Goal: Transaction & Acquisition: Purchase product/service

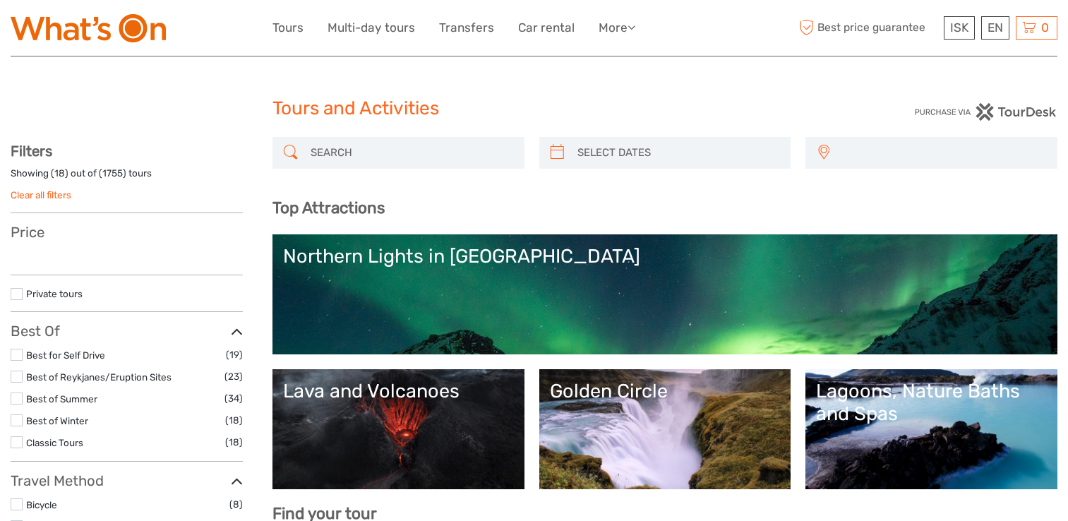
select select
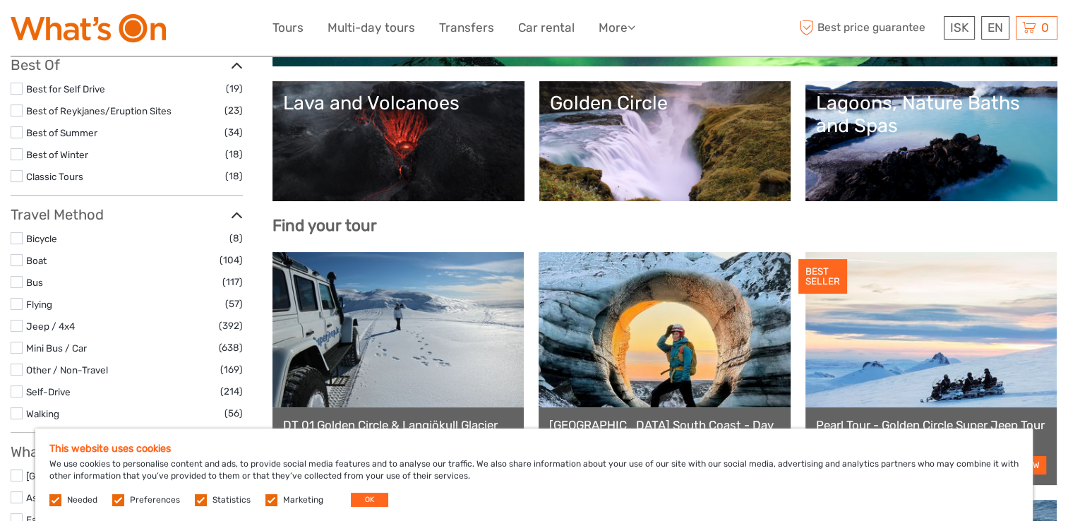
scroll to position [290, 0]
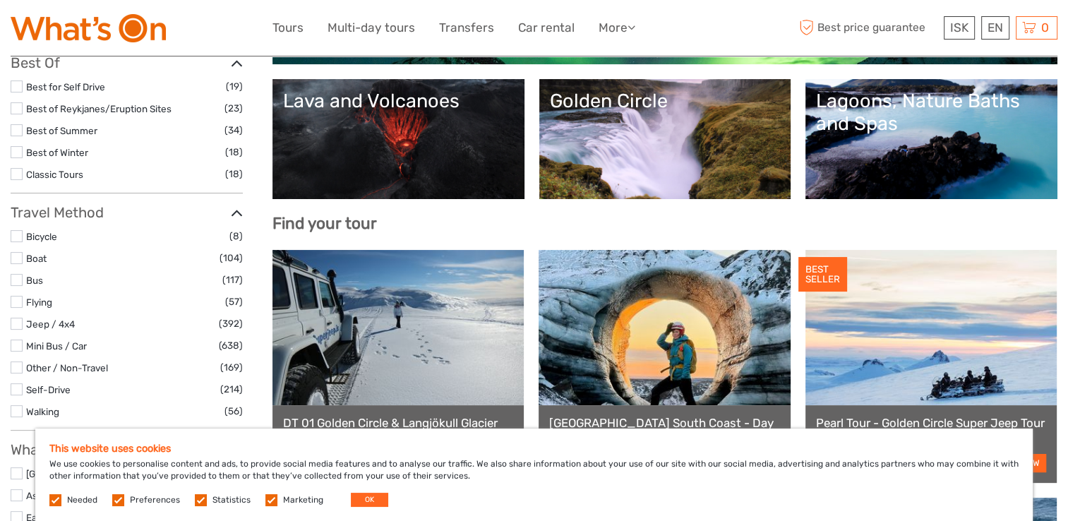
click at [19, 301] on label at bounding box center [17, 302] width 12 height 12
click at [0, 0] on input "checkbox" at bounding box center [0, 0] width 0 height 0
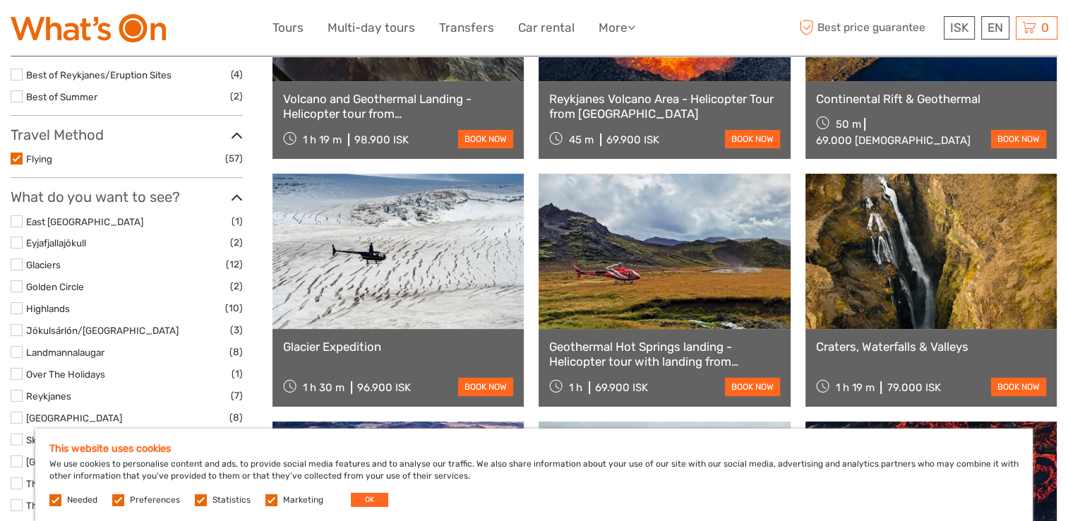
scroll to position [303, 0]
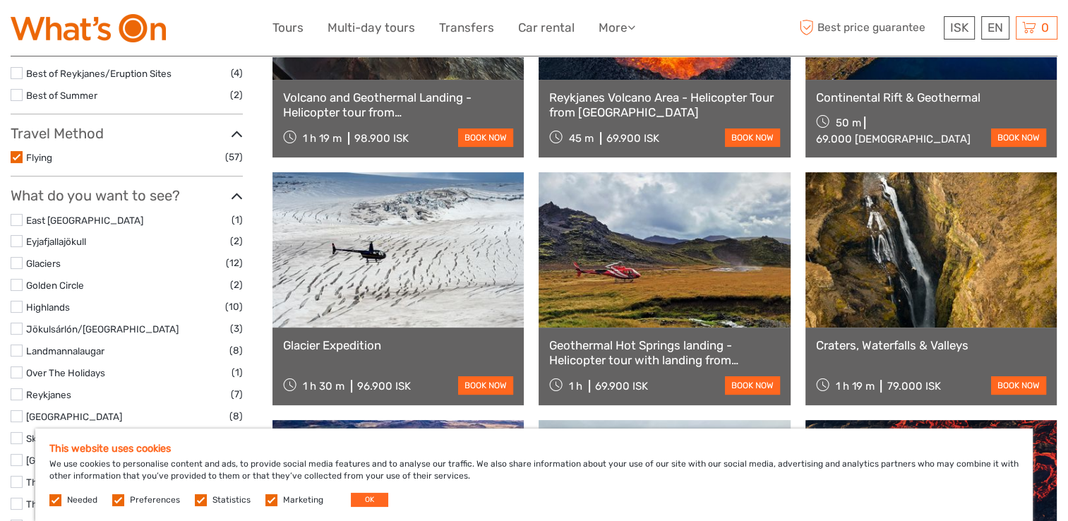
click at [691, 284] on link at bounding box center [663, 249] width 251 height 155
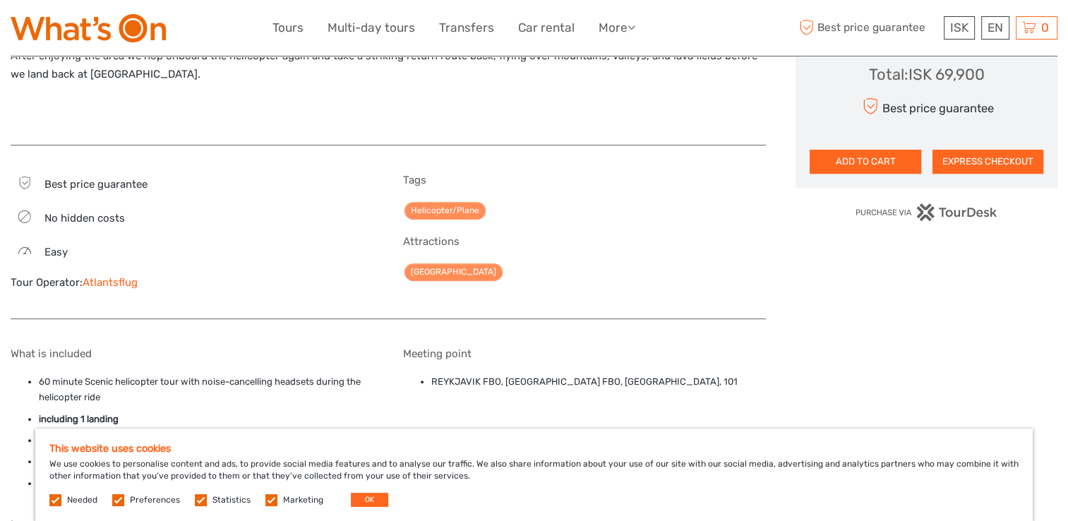
scroll to position [786, 0]
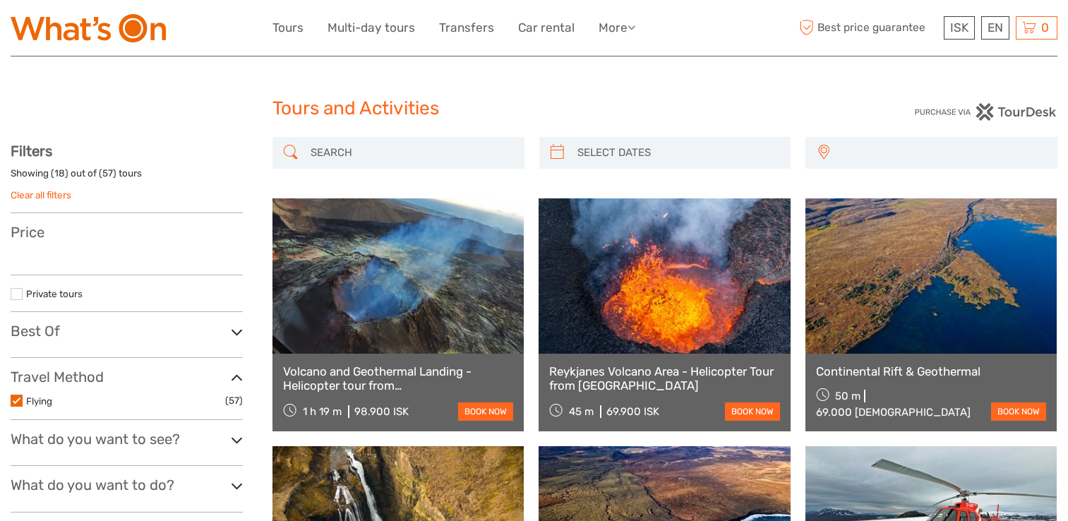
select select
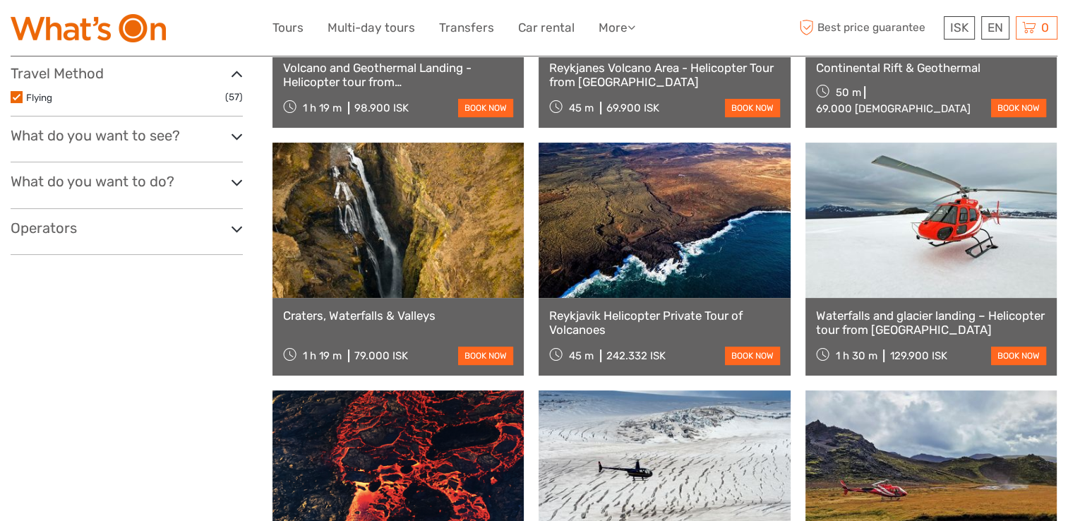
select select
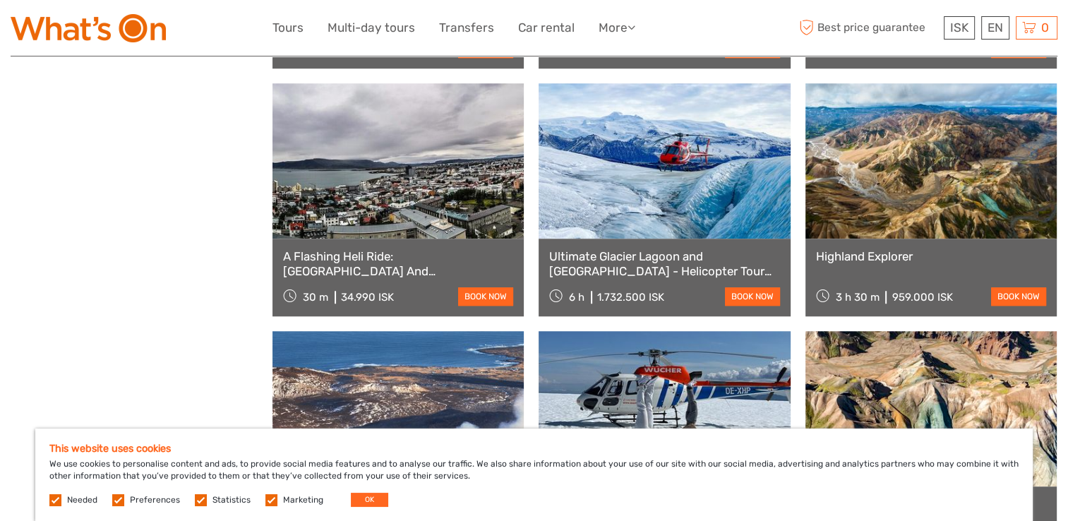
scroll to position [1129, 0]
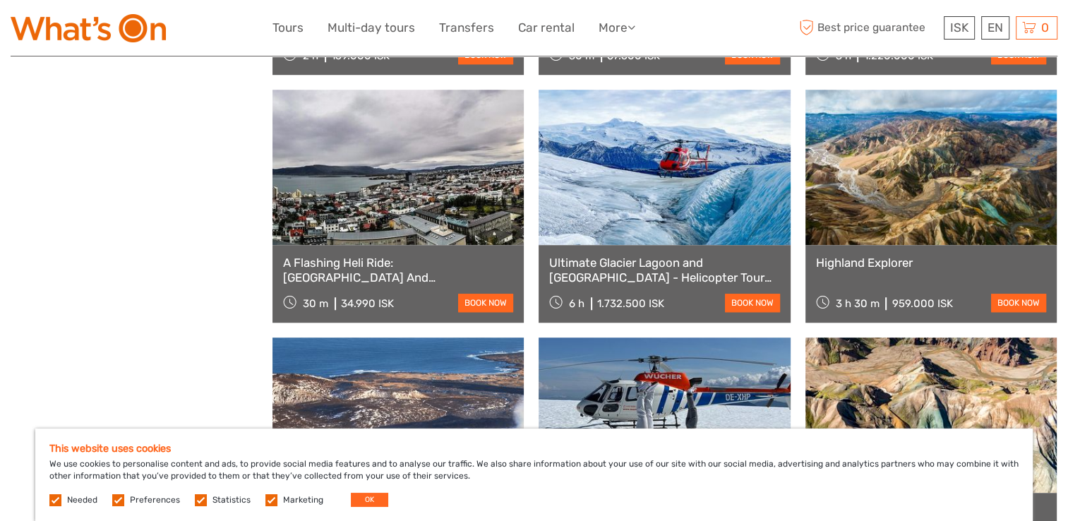
click at [370, 188] on link at bounding box center [397, 167] width 251 height 155
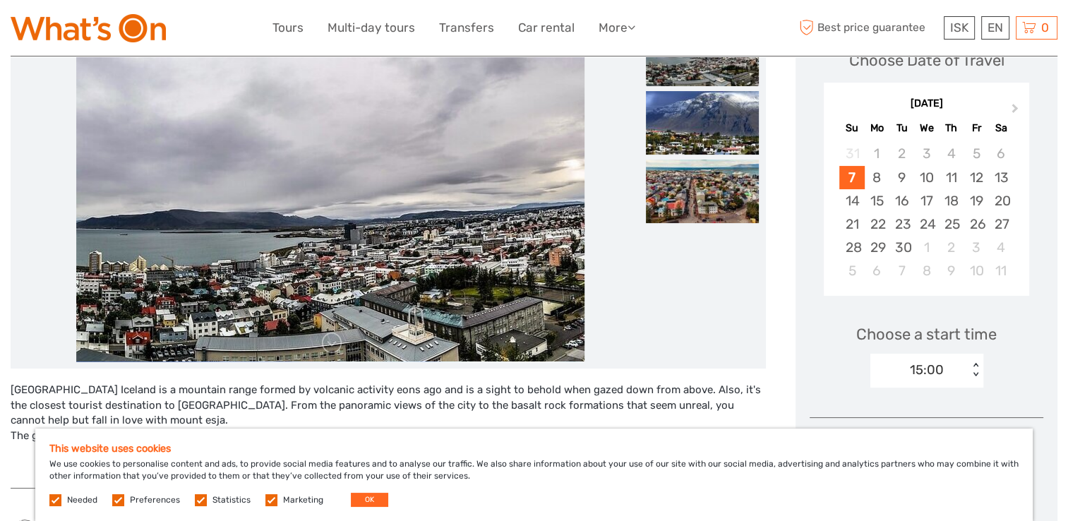
scroll to position [248, 0]
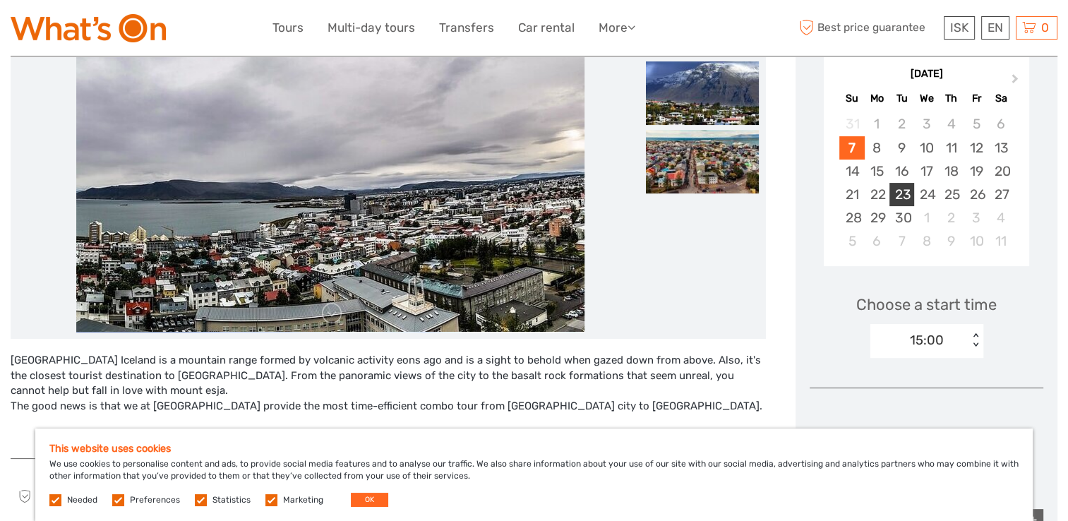
click at [901, 195] on div "23" at bounding box center [901, 194] width 25 height 23
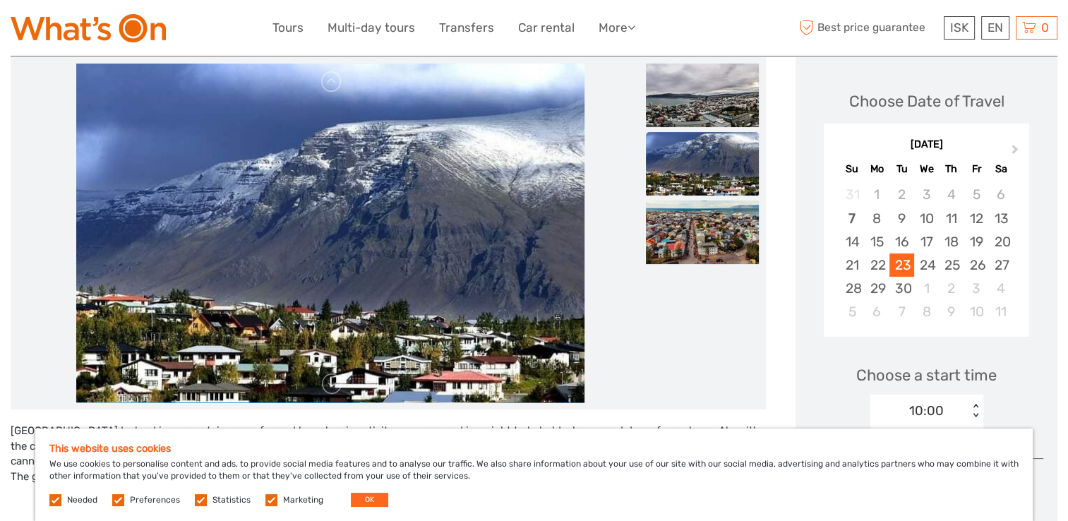
scroll to position [180, 0]
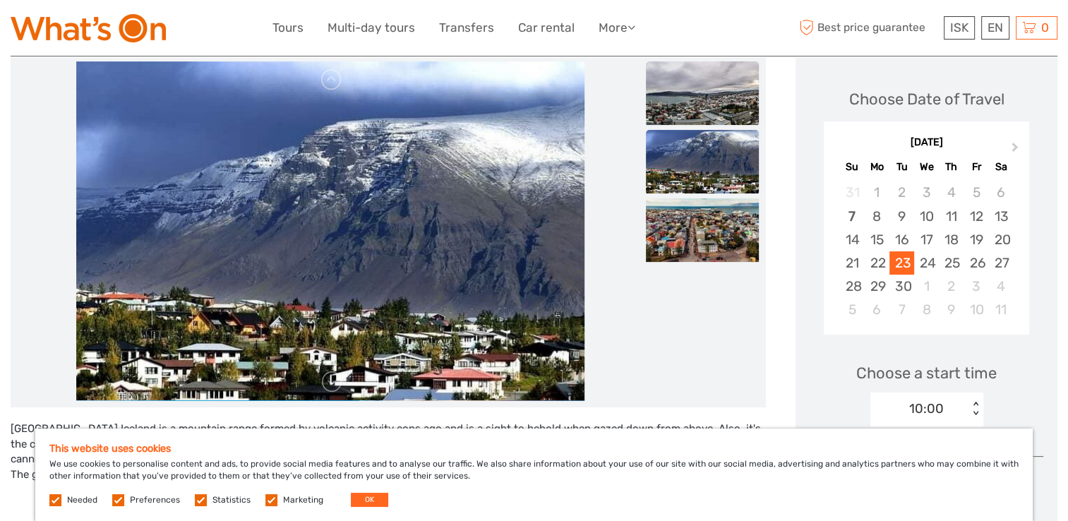
click at [689, 117] on img at bounding box center [702, 93] width 113 height 64
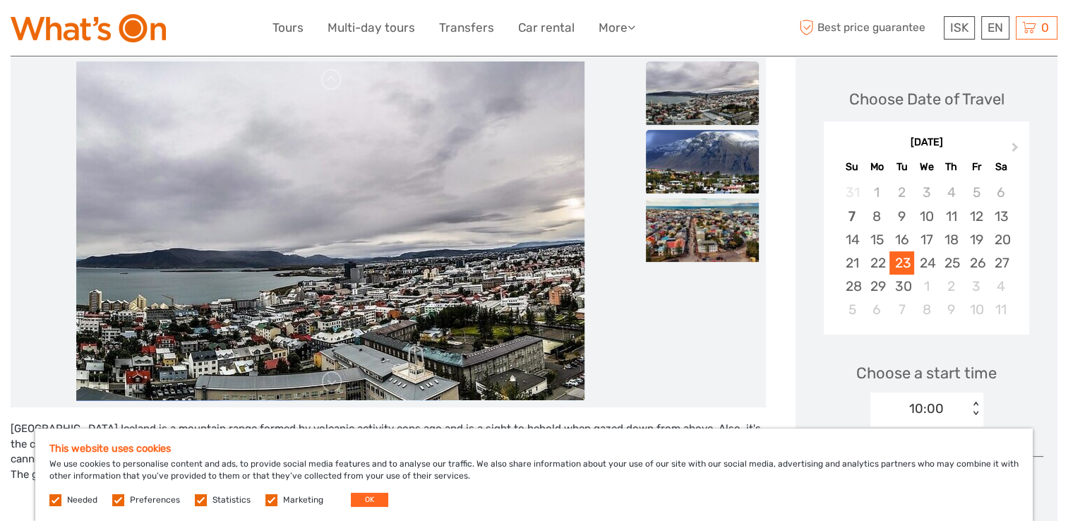
click at [678, 159] on img at bounding box center [702, 162] width 113 height 64
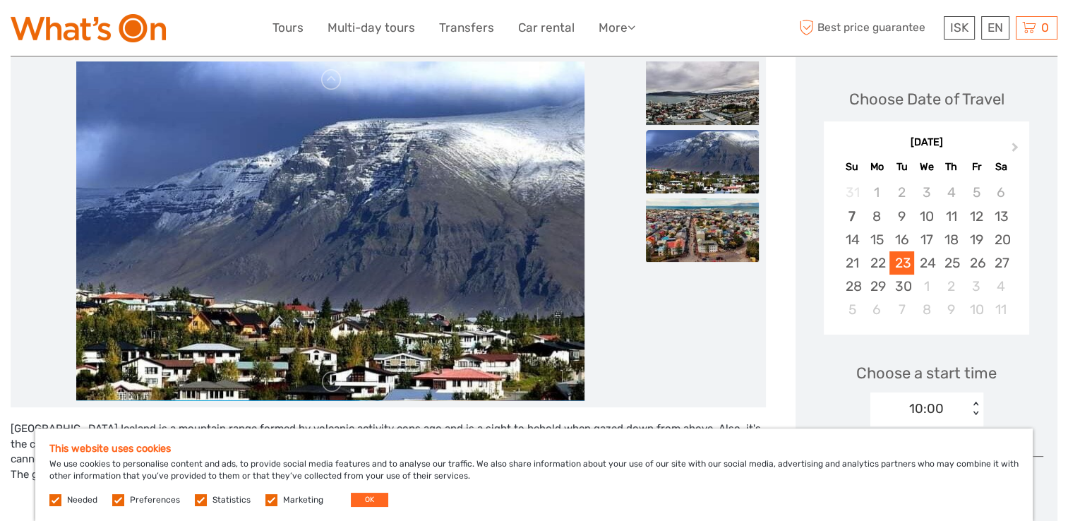
click at [667, 240] on img at bounding box center [702, 230] width 113 height 64
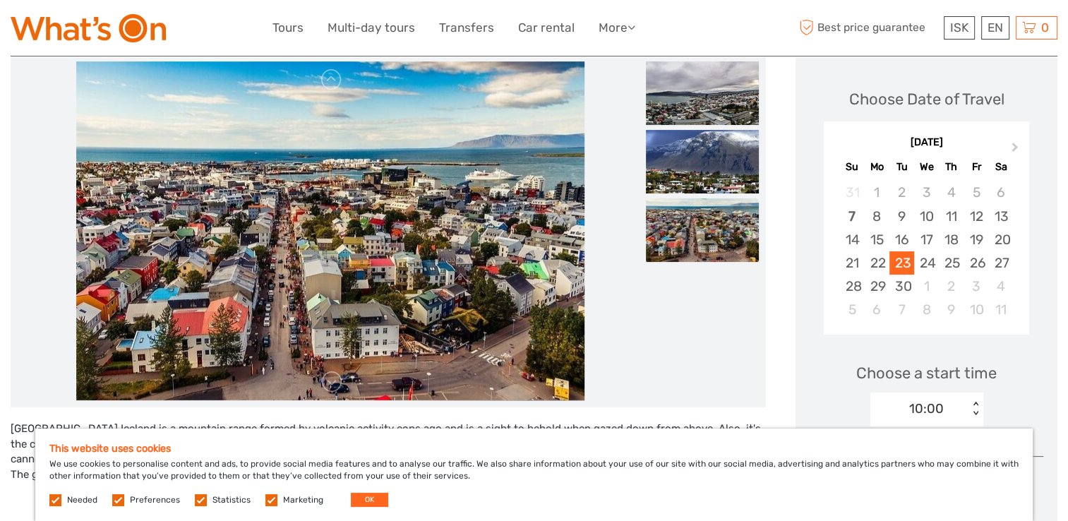
click at [713, 238] on img at bounding box center [702, 230] width 113 height 64
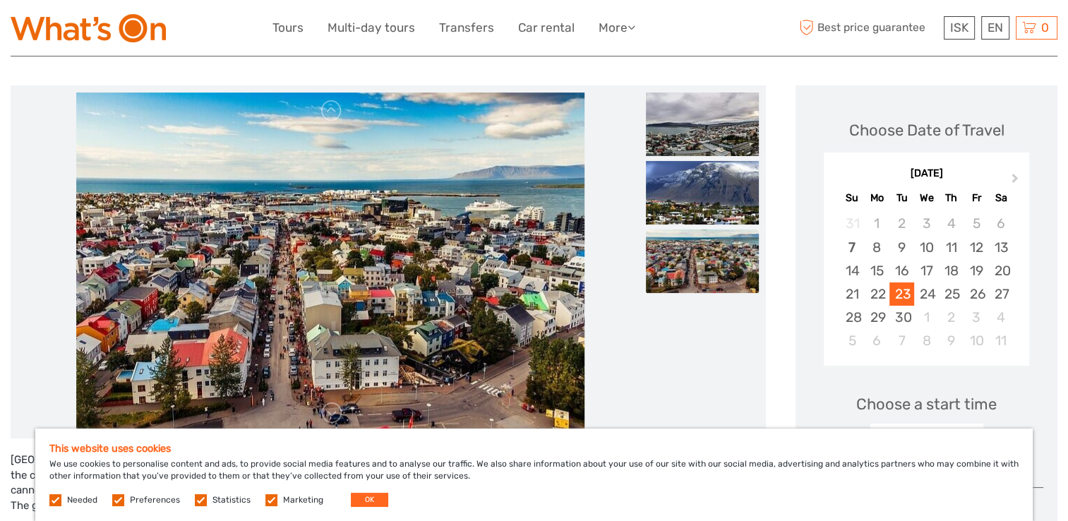
scroll to position [150, 0]
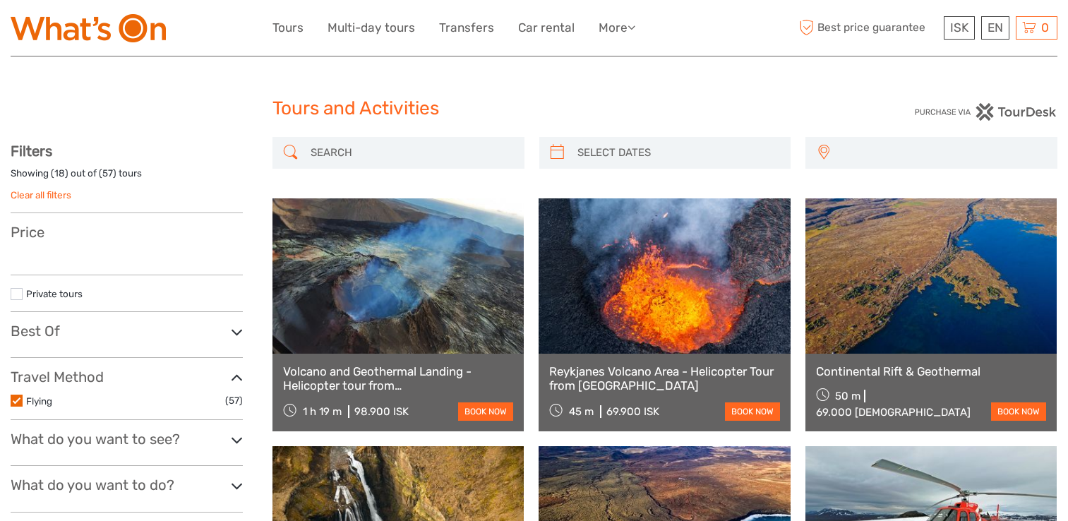
select select
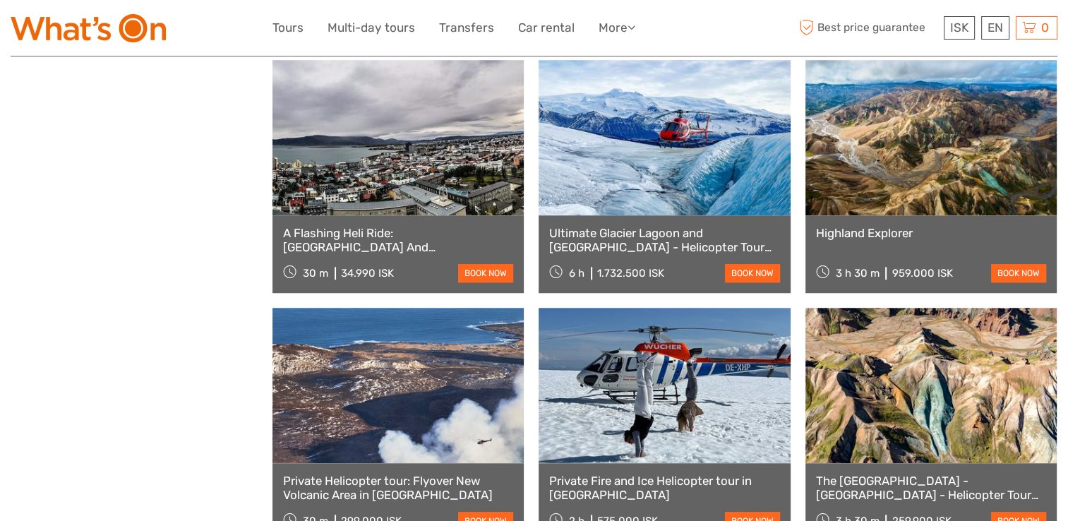
select select
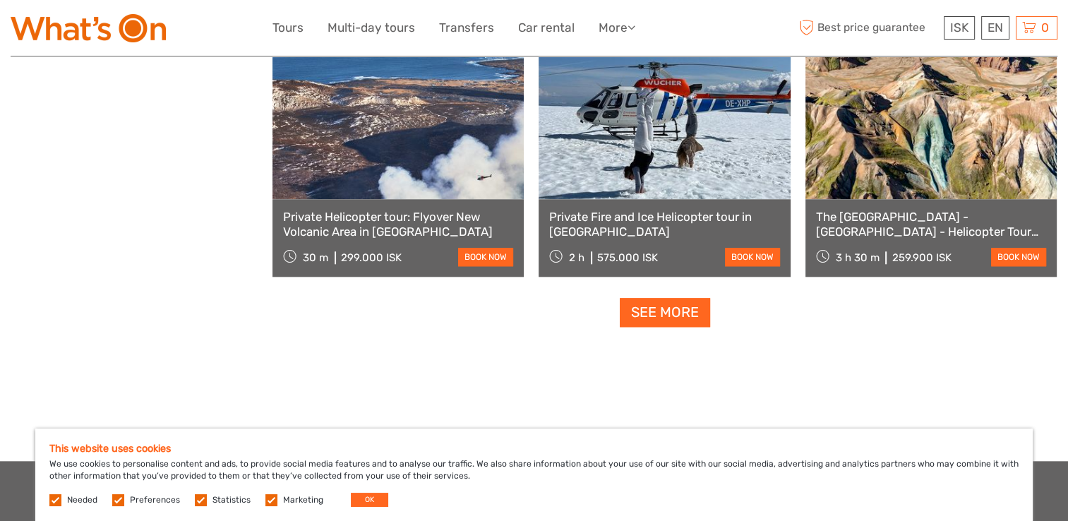
scroll to position [1422, 0]
click at [646, 316] on link "See more" at bounding box center [664, 312] width 90 height 29
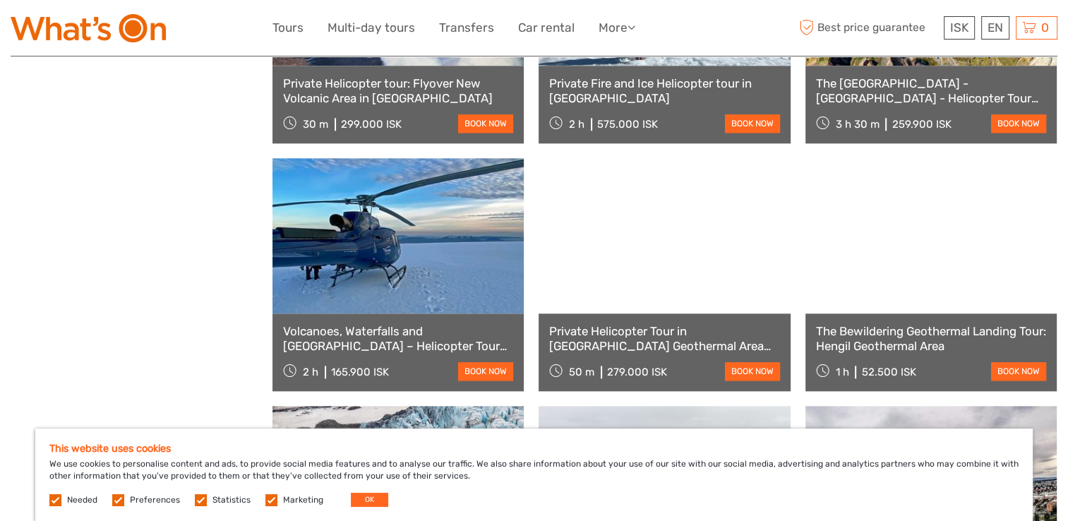
scroll to position [1557, 0]
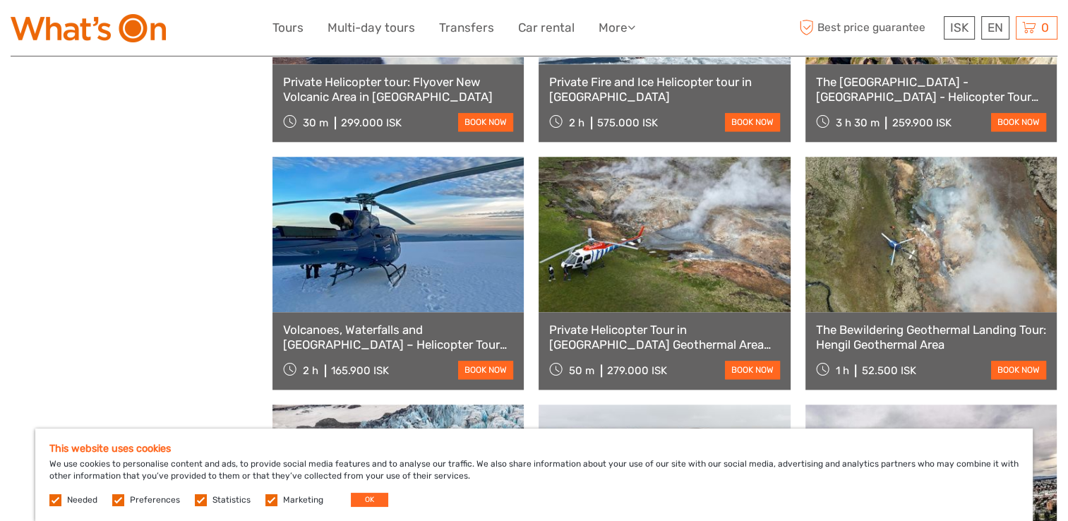
click at [923, 261] on link at bounding box center [930, 234] width 251 height 155
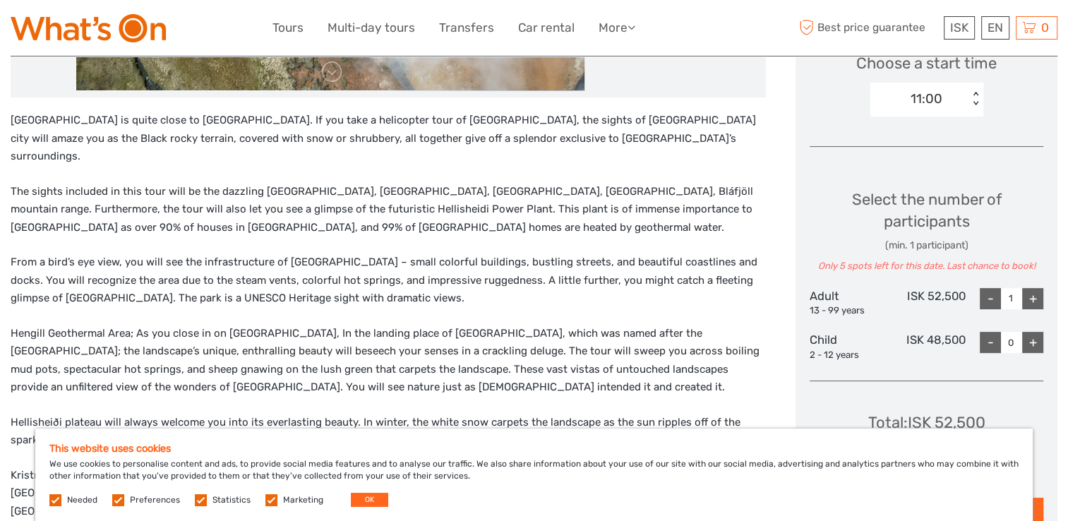
scroll to position [490, 0]
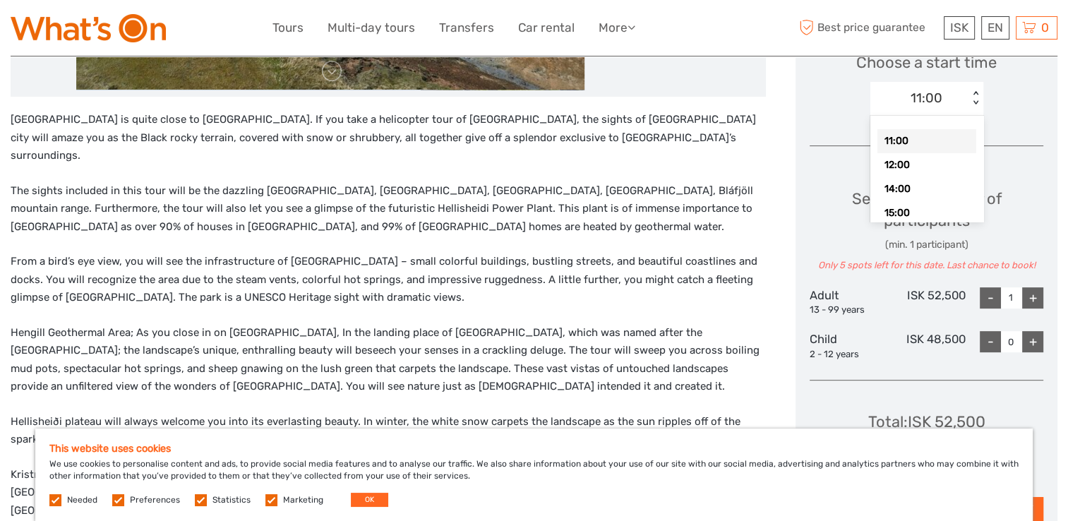
click at [974, 108] on div "11:00 < >" at bounding box center [926, 99] width 113 height 34
click at [921, 185] on div "14:00" at bounding box center [926, 189] width 99 height 24
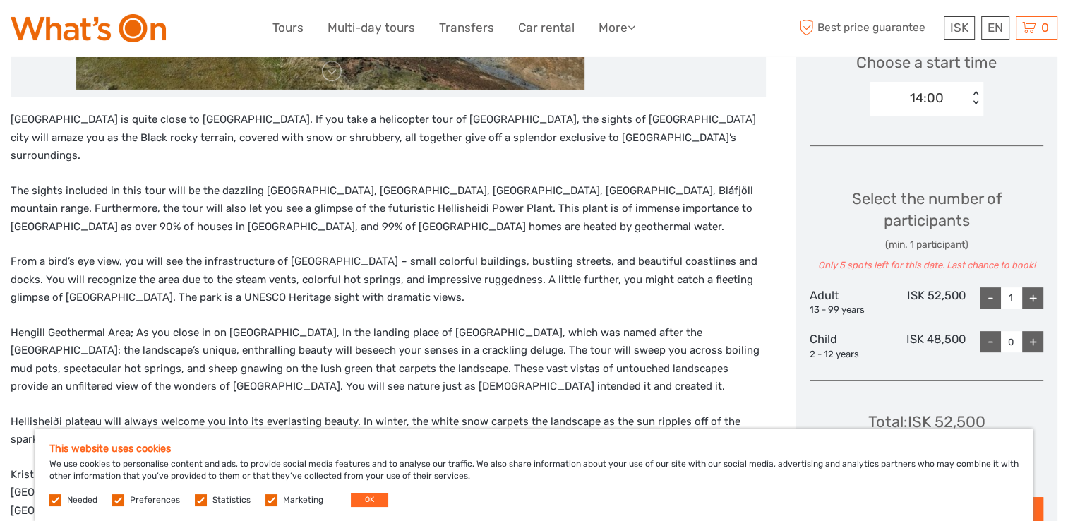
click at [1027, 301] on div "+" at bounding box center [1032, 297] width 21 height 21
type input "2"
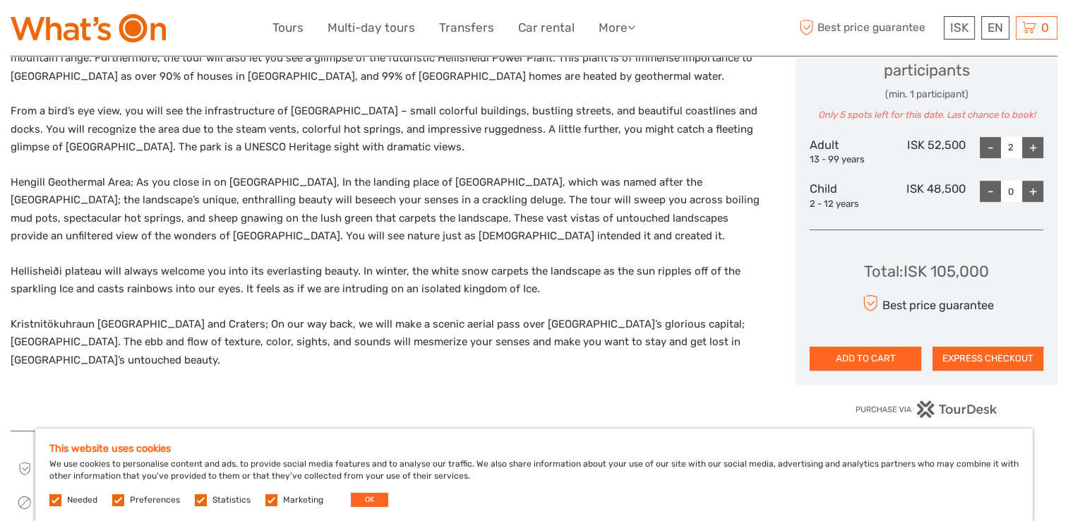
scroll to position [643, 0]
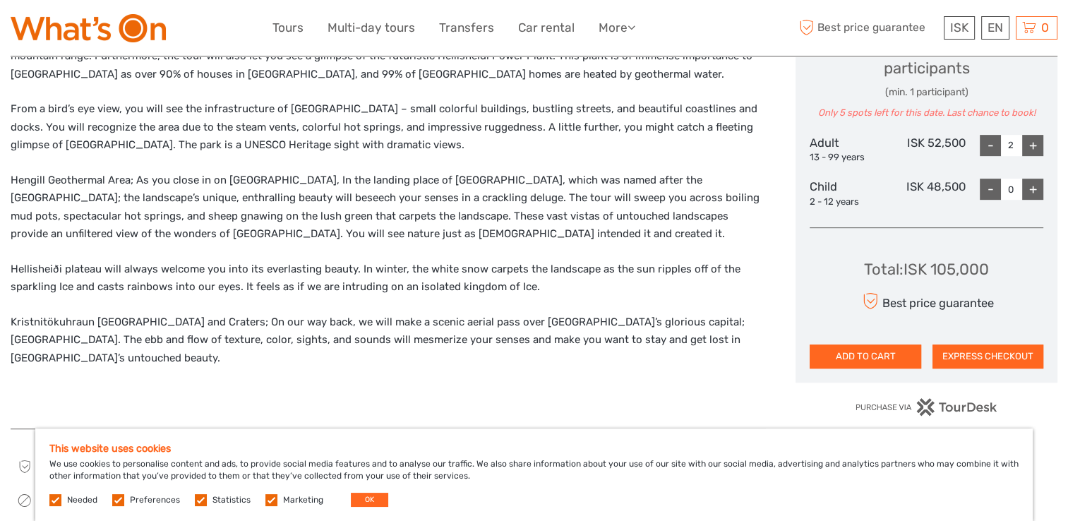
click at [949, 353] on button "EXPRESS CHECKOUT" at bounding box center [987, 356] width 111 height 24
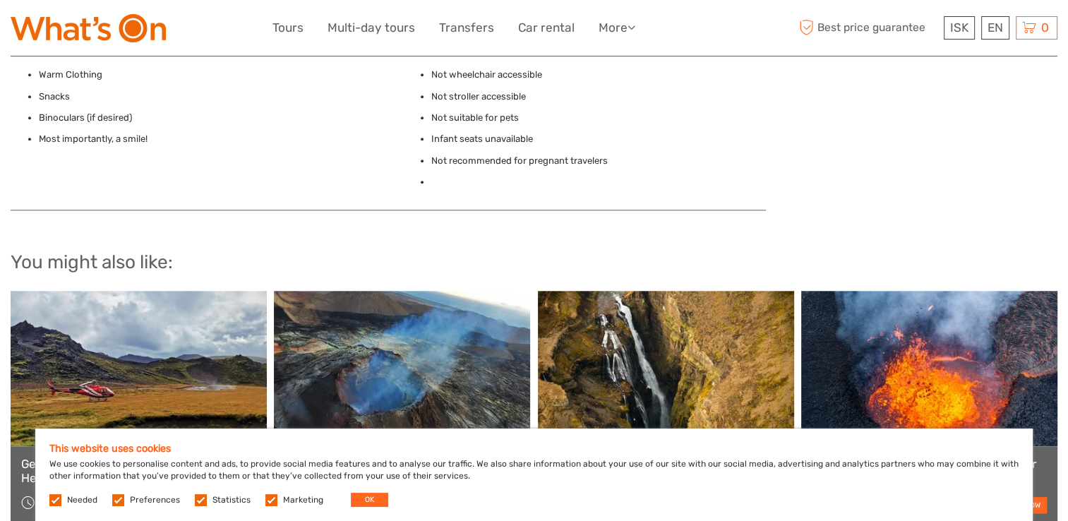
scroll to position [1388, 0]
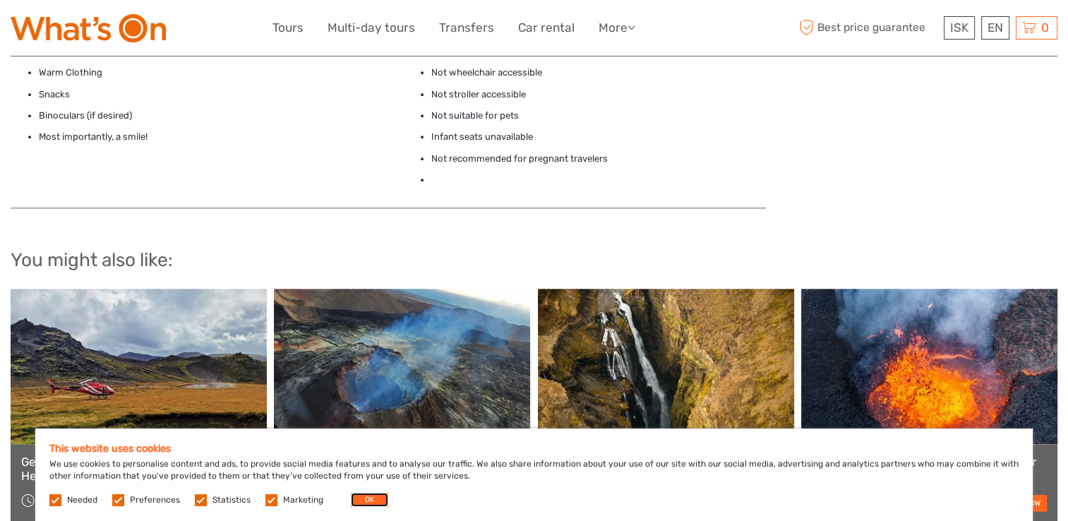
click at [361, 496] on button "OK" at bounding box center [369, 499] width 37 height 14
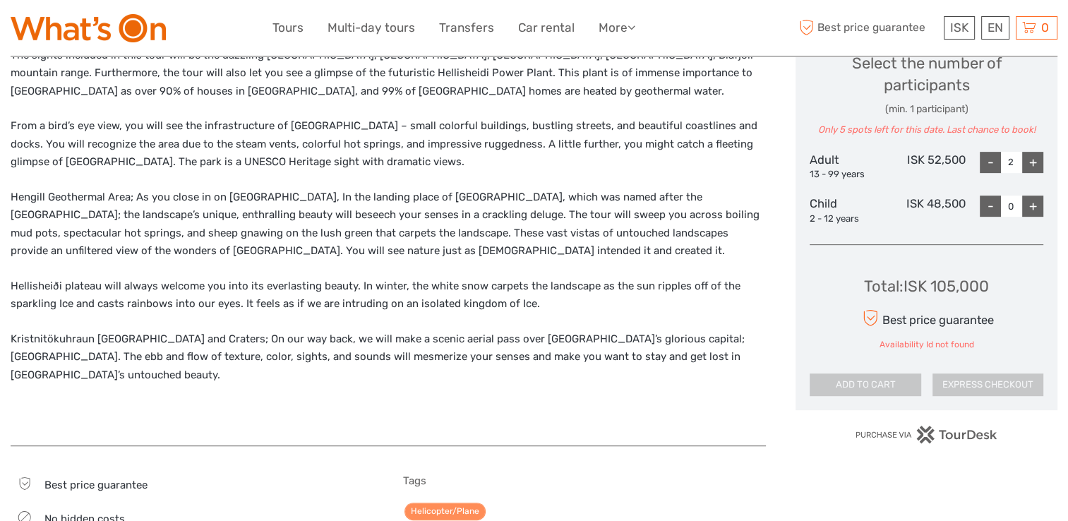
scroll to position [627, 0]
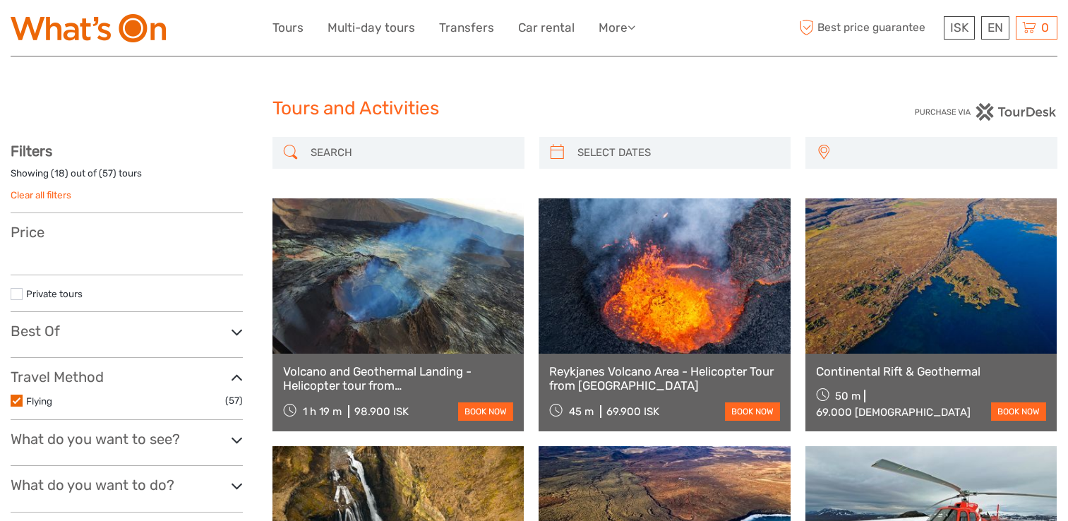
select select
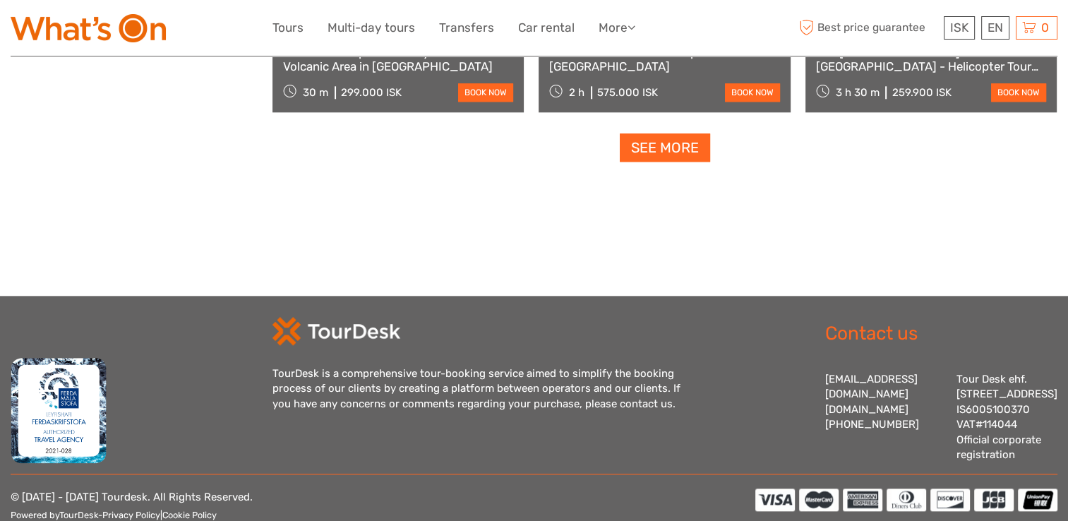
select select
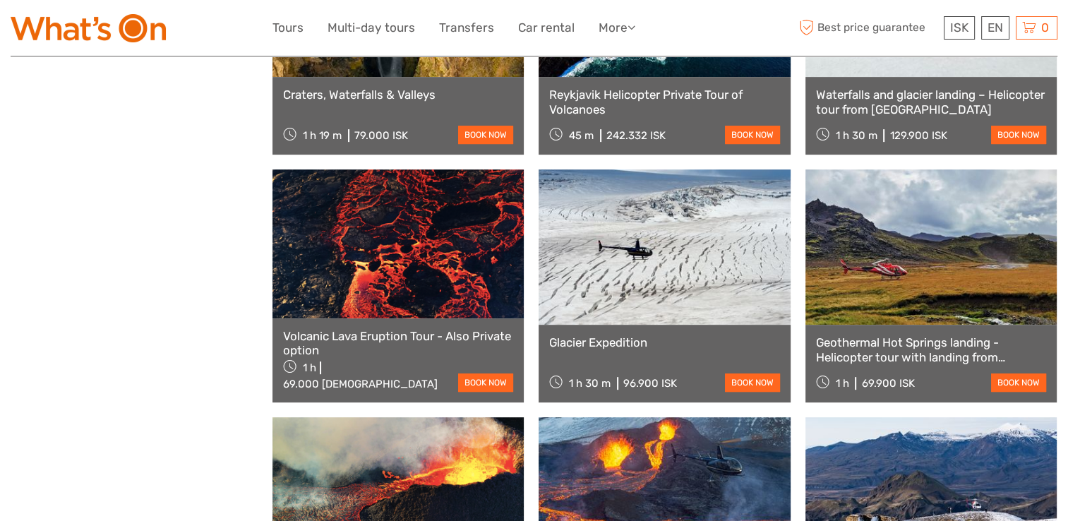
scroll to position [553, 0]
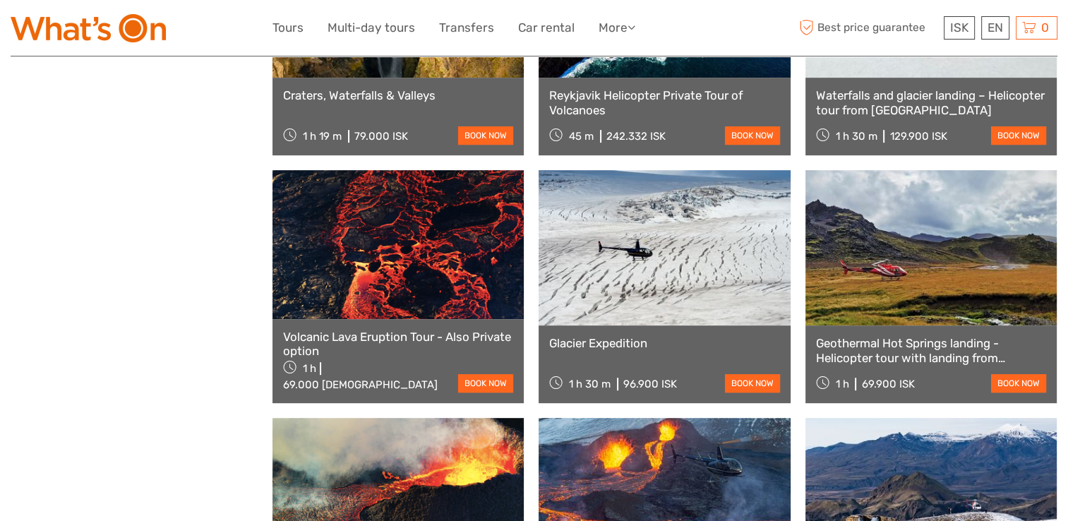
click at [1009, 378] on link "book now" at bounding box center [1018, 383] width 55 height 18
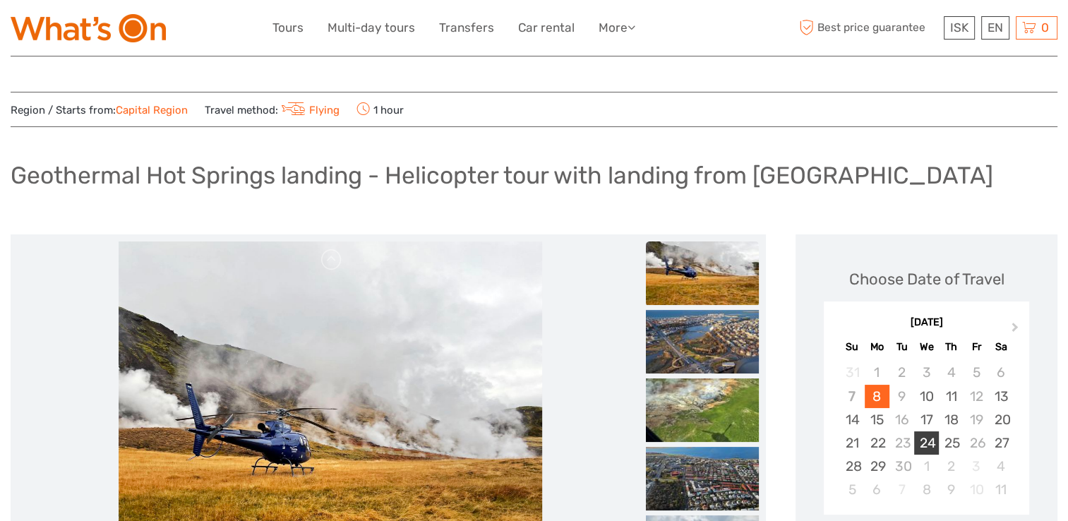
click at [929, 447] on div "24" at bounding box center [926, 442] width 25 height 23
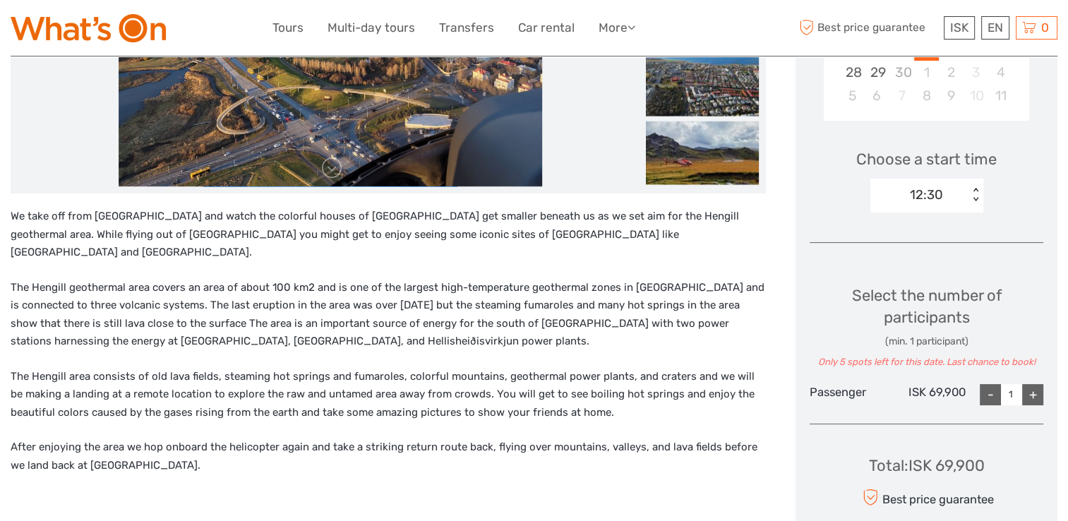
scroll to position [395, 0]
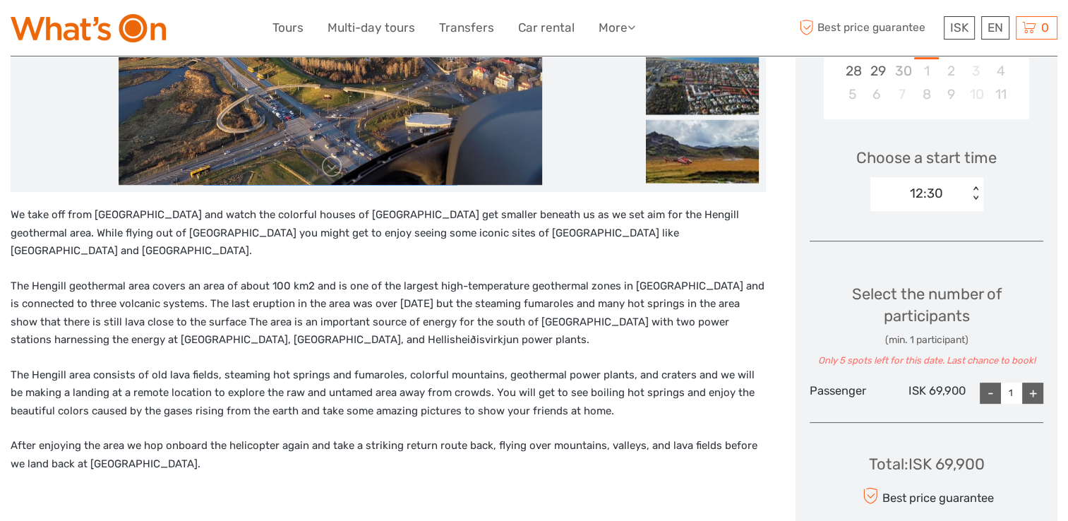
click at [1035, 391] on div "+" at bounding box center [1032, 392] width 21 height 21
type input "2"
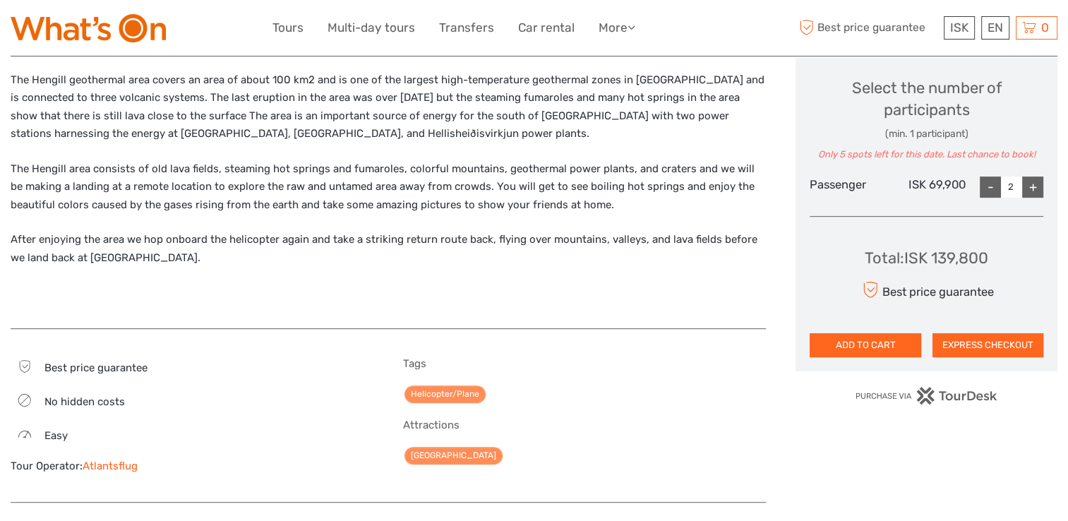
scroll to position [601, 0]
click at [872, 344] on button "ADD TO CART" at bounding box center [864, 345] width 111 height 24
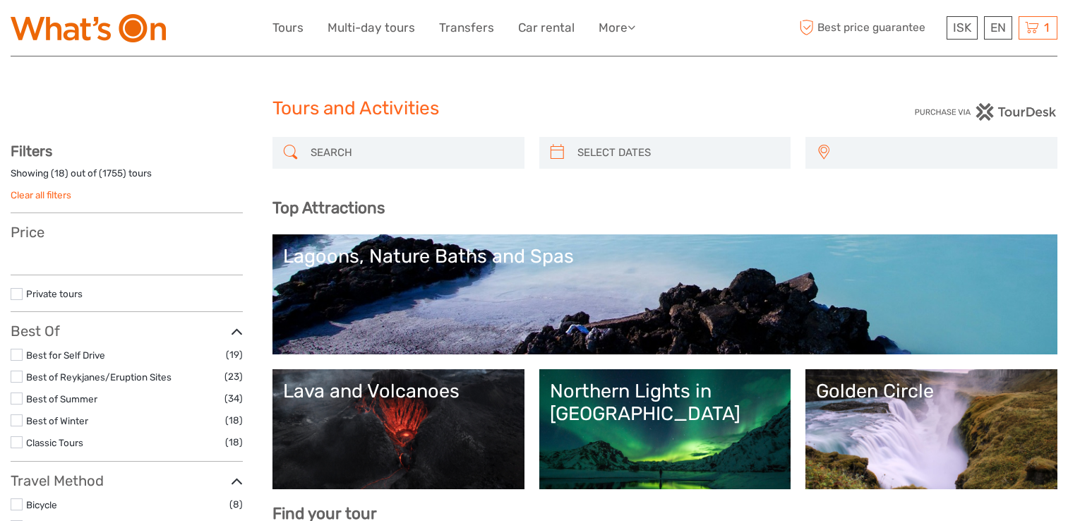
select select
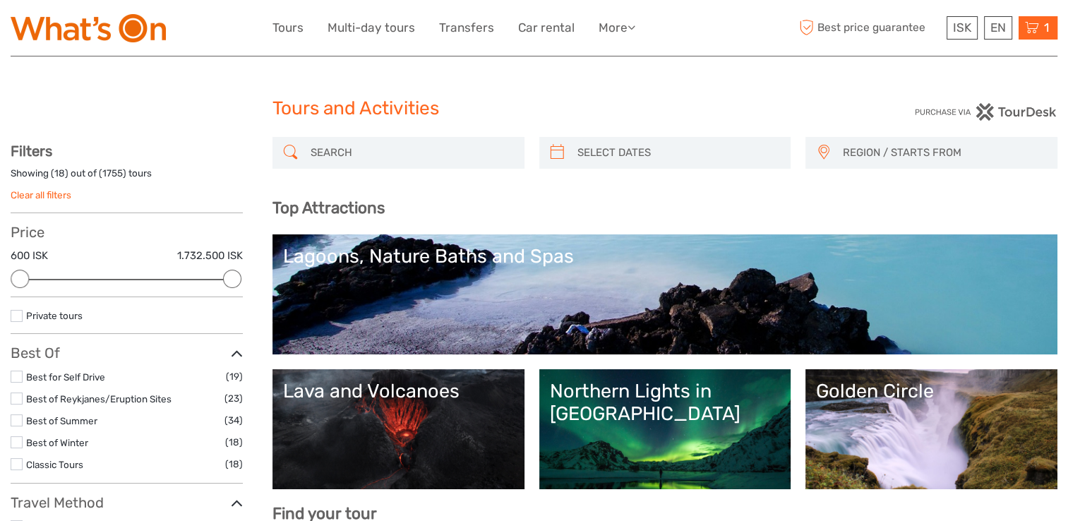
click at [1032, 25] on icon at bounding box center [1031, 28] width 14 height 18
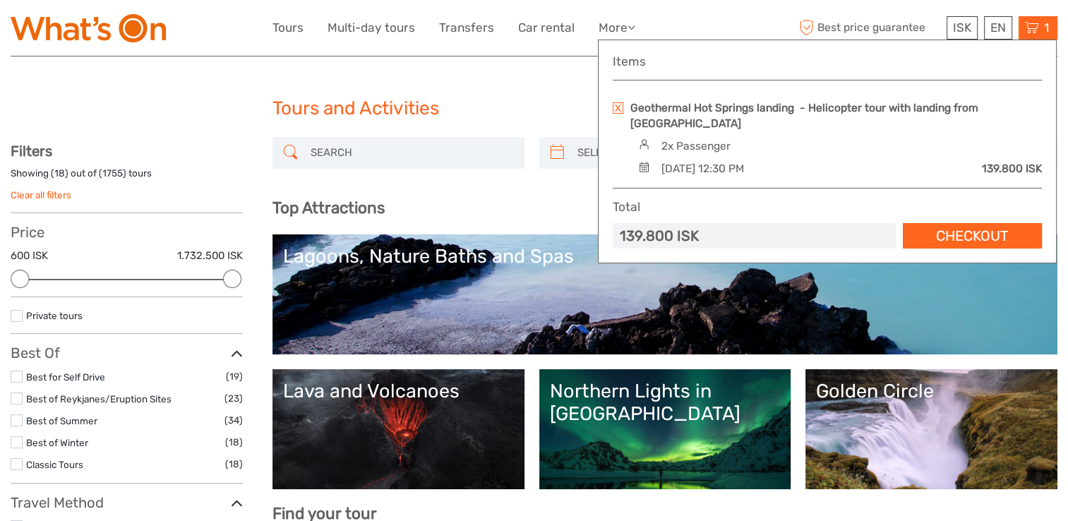
click at [931, 224] on link "Checkout" at bounding box center [971, 236] width 139 height 26
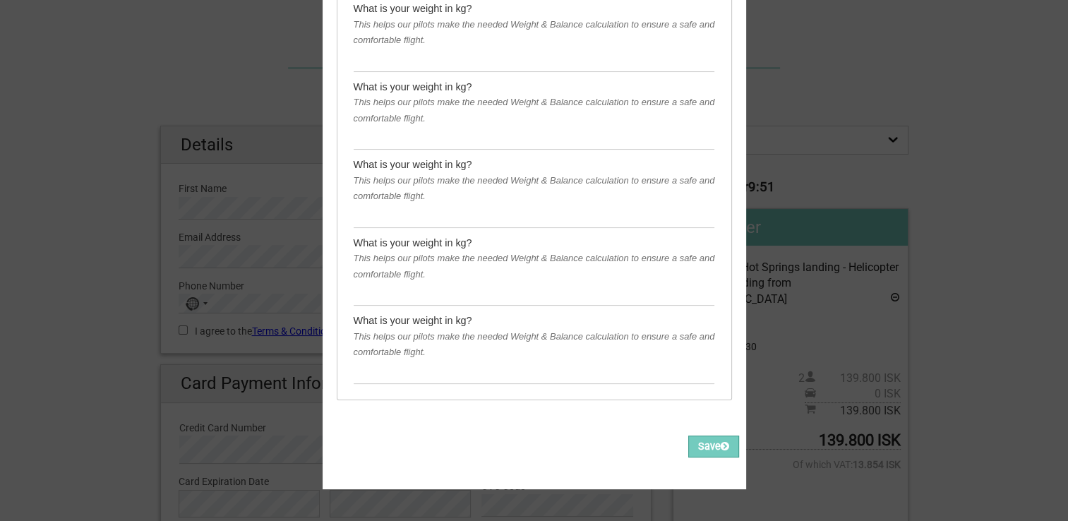
scroll to position [87, 0]
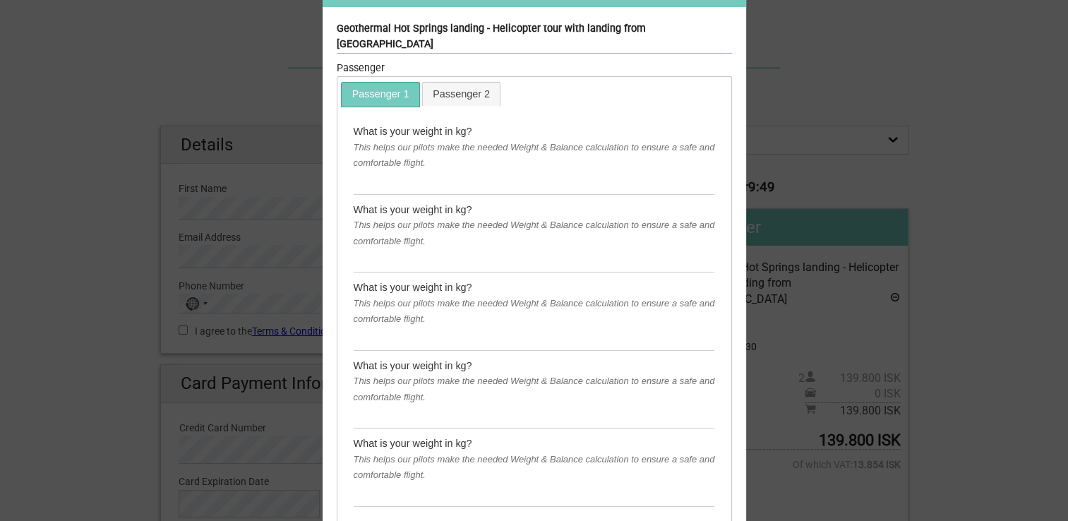
click at [434, 140] on div "This helps our pilots make the needed Weight & Balance calculation to ensure a …" at bounding box center [533, 156] width 361 height 32
click at [471, 123] on div "What is your weight in kg?" at bounding box center [533, 131] width 361 height 16
click at [500, 171] on input "text" at bounding box center [533, 182] width 361 height 23
type input "68"
click at [362, 249] on input "text" at bounding box center [533, 260] width 361 height 23
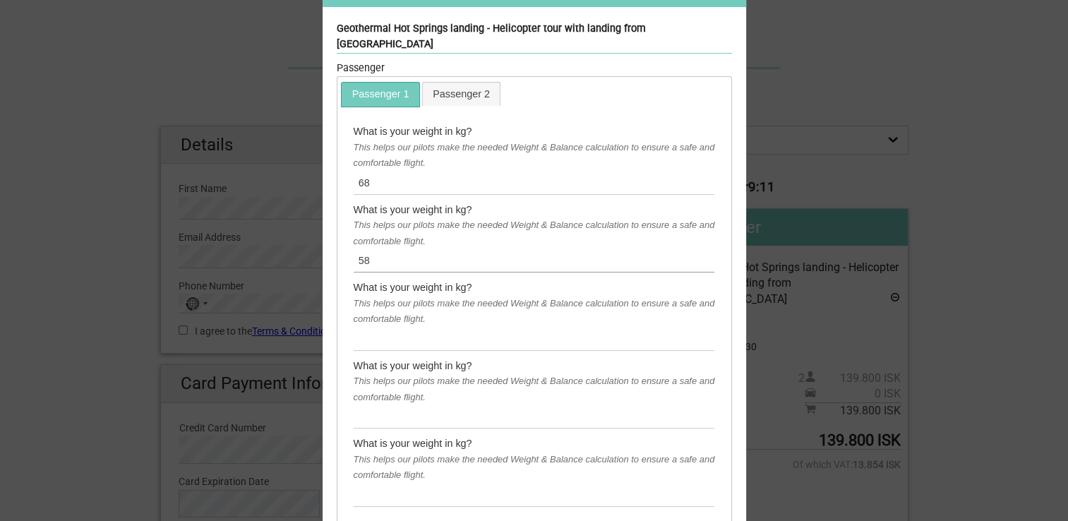
type input "5"
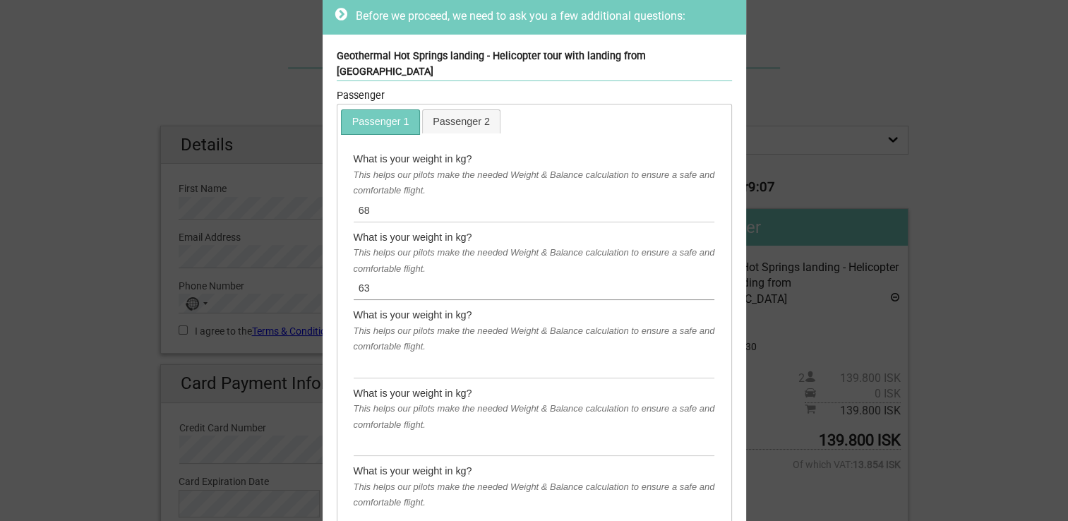
scroll to position [59, 0]
type input "6"
click at [435, 111] on link "Passenger 2" at bounding box center [462, 122] width 78 height 23
click at [386, 199] on input "text" at bounding box center [533, 210] width 361 height 23
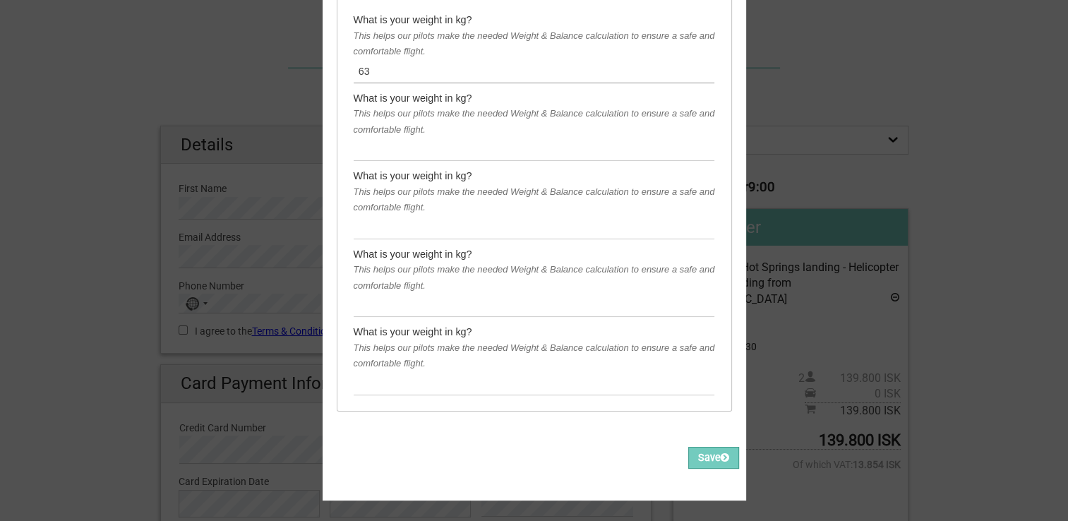
scroll to position [201, 0]
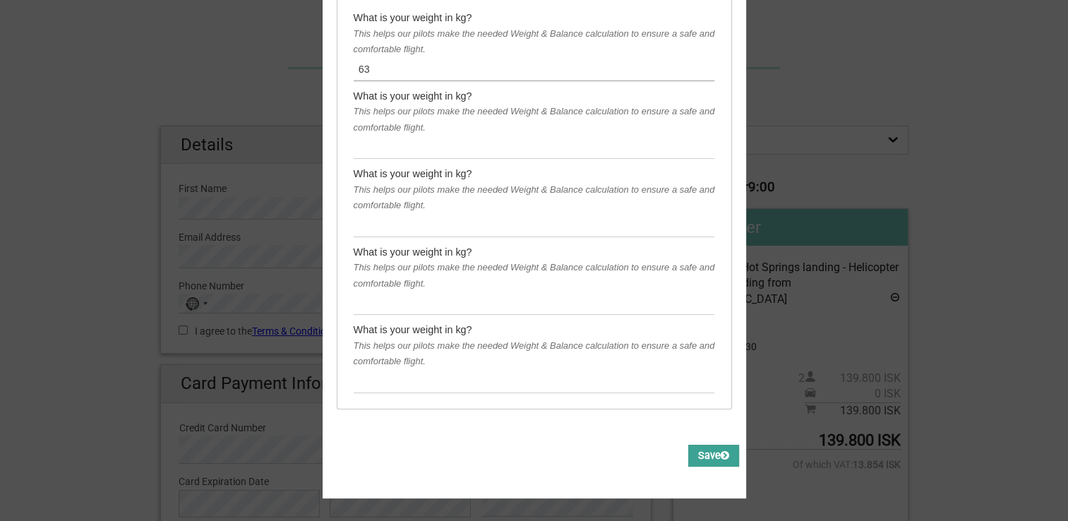
type input "63"
click at [697, 445] on button "Save" at bounding box center [713, 456] width 51 height 22
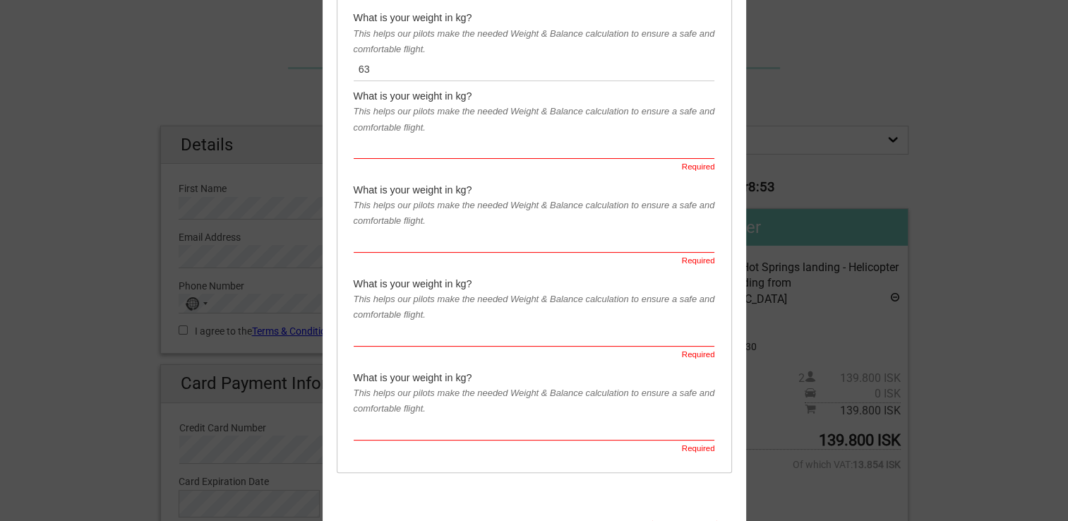
click at [425, 135] on input "text" at bounding box center [533, 146] width 361 height 23
type input "63"
click at [392, 229] on input "text" at bounding box center [533, 240] width 361 height 23
type input "63"
click at [356, 324] on input "text" at bounding box center [533, 334] width 361 height 23
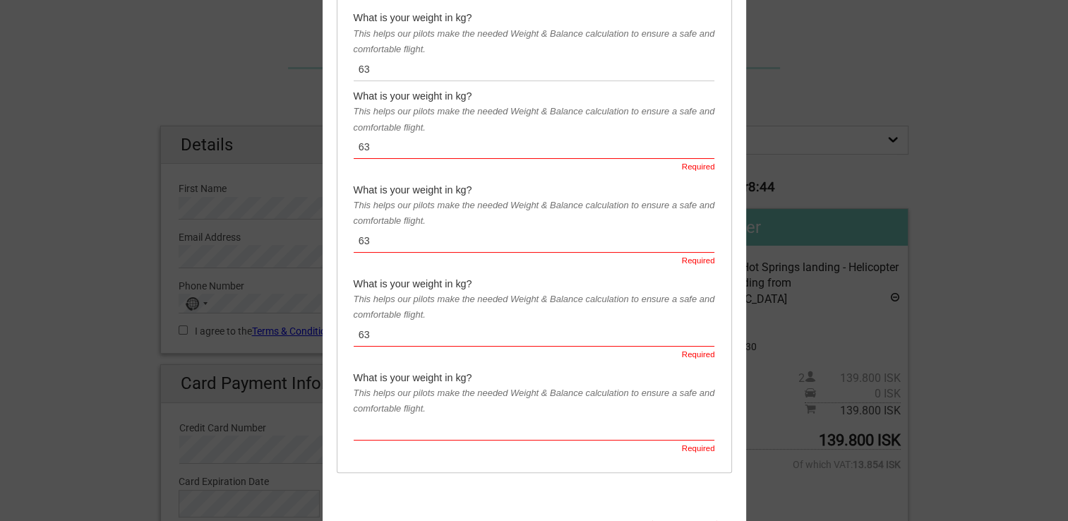
type input "63"
click at [356, 417] on input "text" at bounding box center [533, 428] width 361 height 23
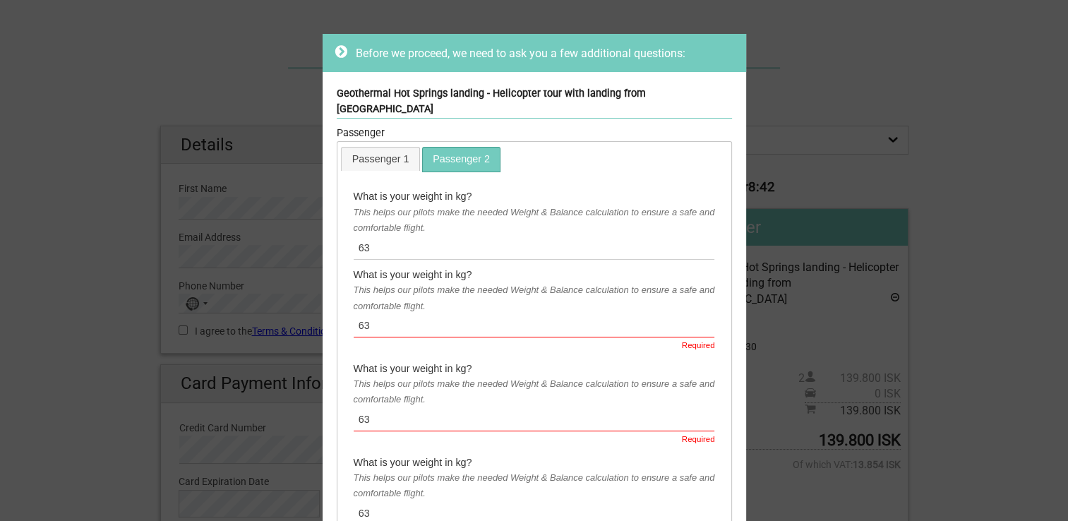
scroll to position [13, 0]
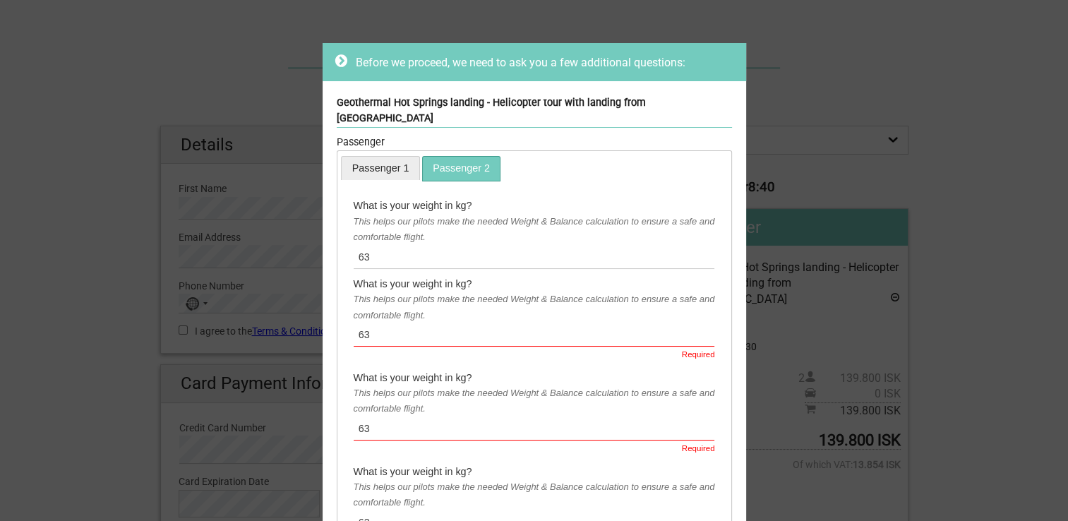
type input "63"
click at [389, 157] on link "Passenger 1" at bounding box center [380, 168] width 78 height 23
click at [363, 328] on input "text" at bounding box center [533, 334] width 361 height 23
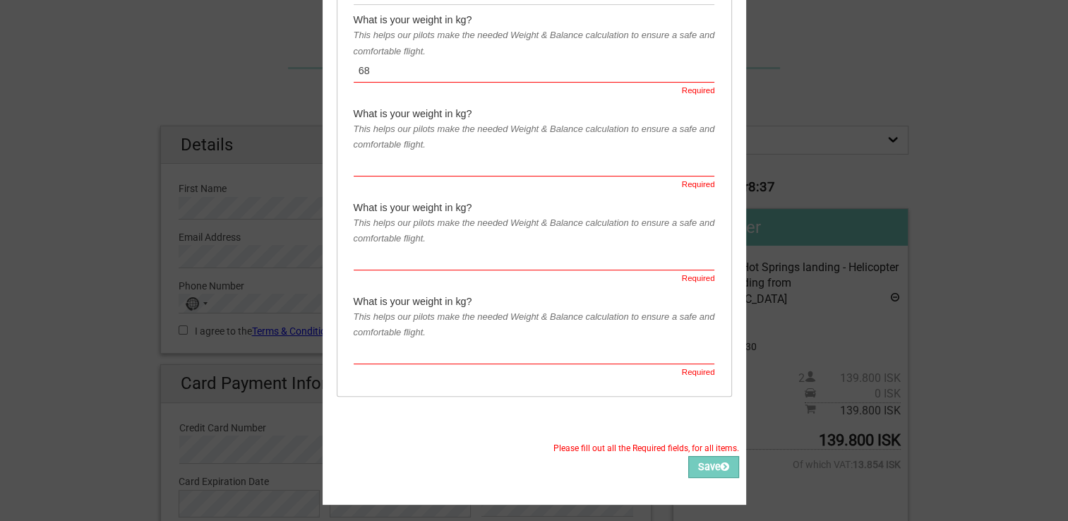
scroll to position [279, 0]
type input "68"
click at [372, 152] on input "text" at bounding box center [533, 163] width 361 height 23
type input "68"
click at [354, 247] on input "text" at bounding box center [533, 257] width 361 height 23
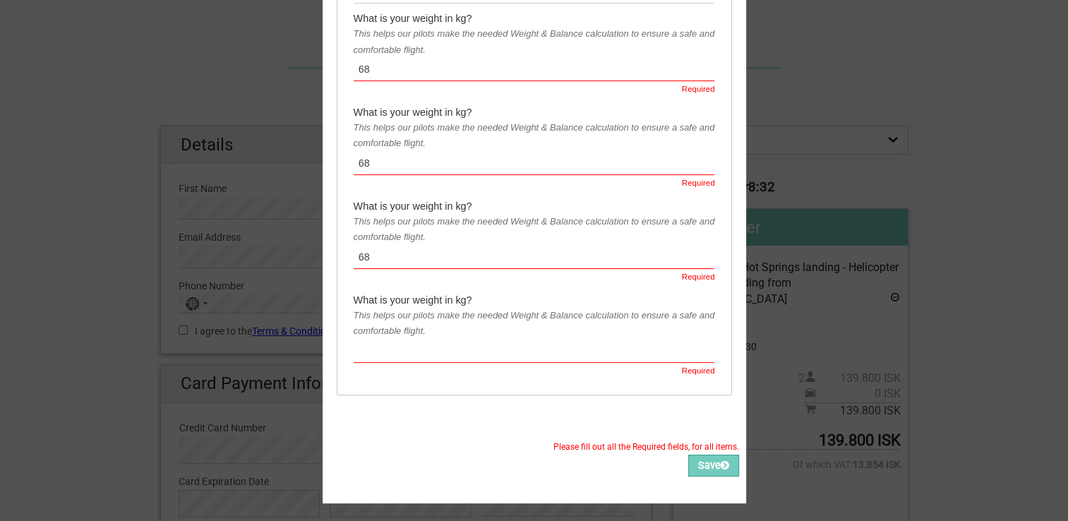
type input "68"
click at [357, 339] on input "text" at bounding box center [533, 350] width 361 height 23
type input "68"
click at [699, 454] on button "Save" at bounding box center [713, 465] width 51 height 22
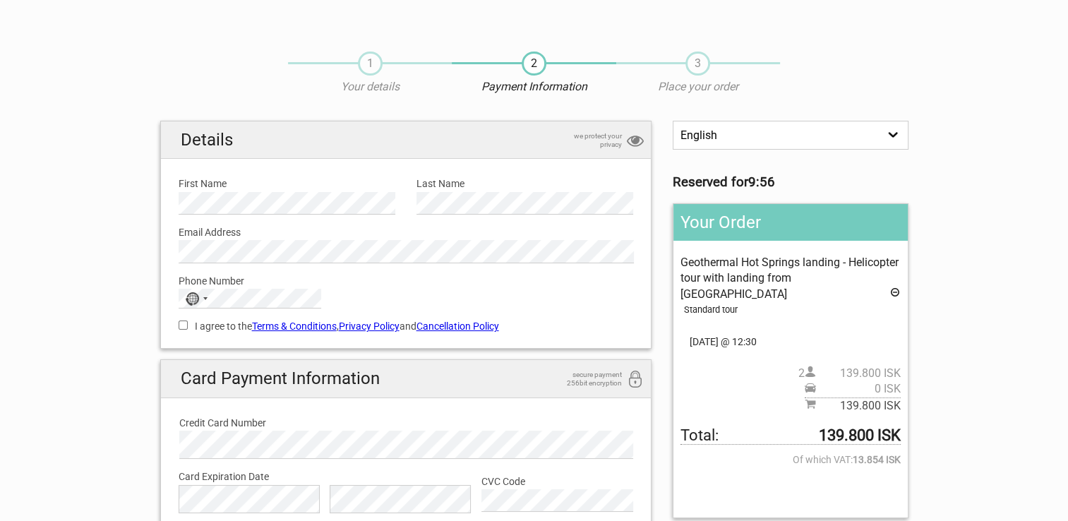
scroll to position [2, 0]
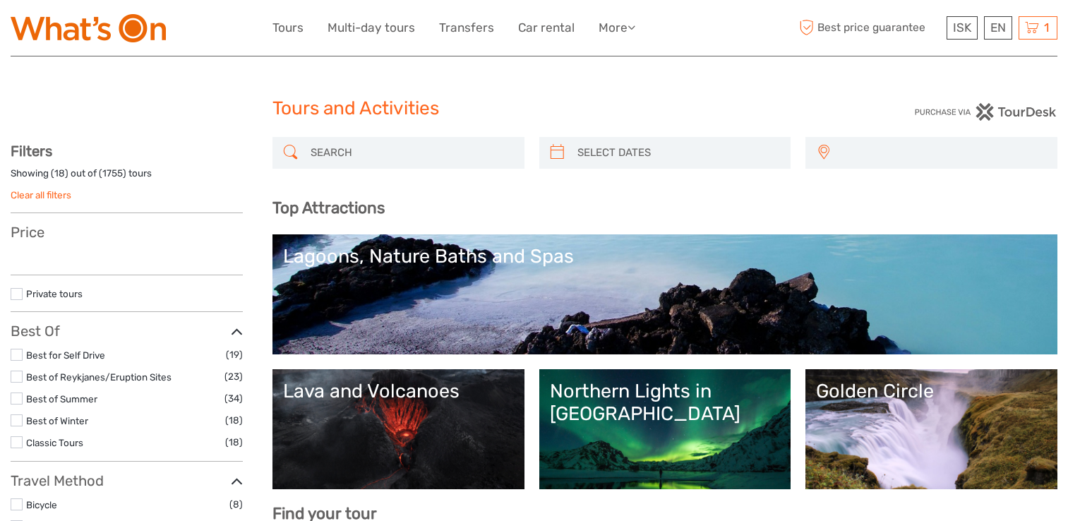
select select
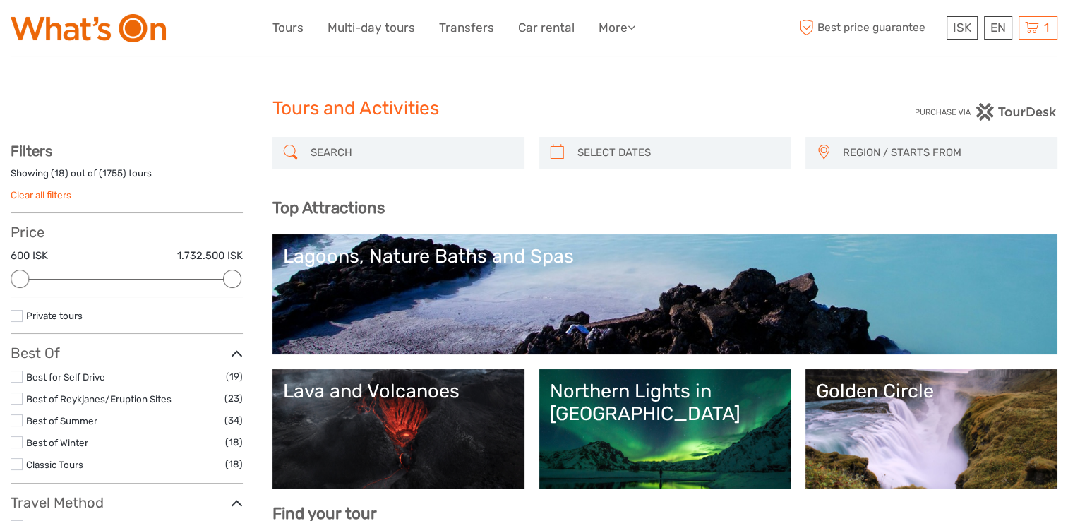
click at [122, 28] on img at bounding box center [88, 28] width 155 height 28
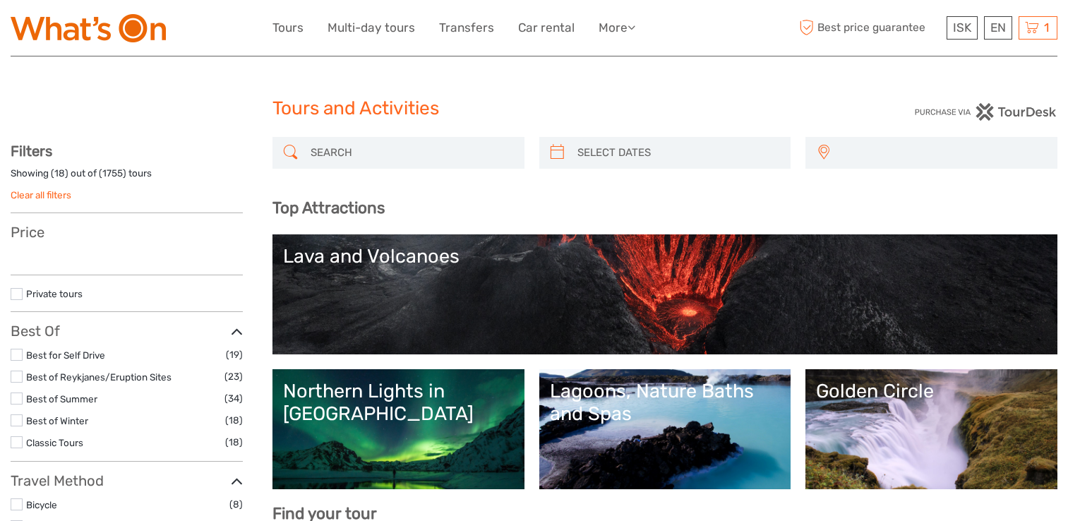
select select
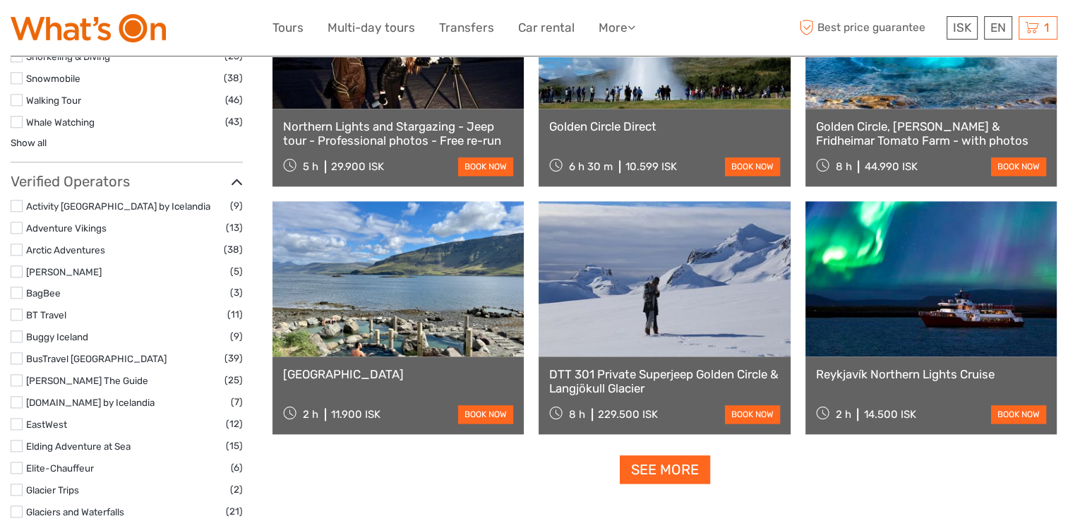
scroll to position [1578, 0]
click at [663, 462] on link "See more" at bounding box center [664, 468] width 90 height 29
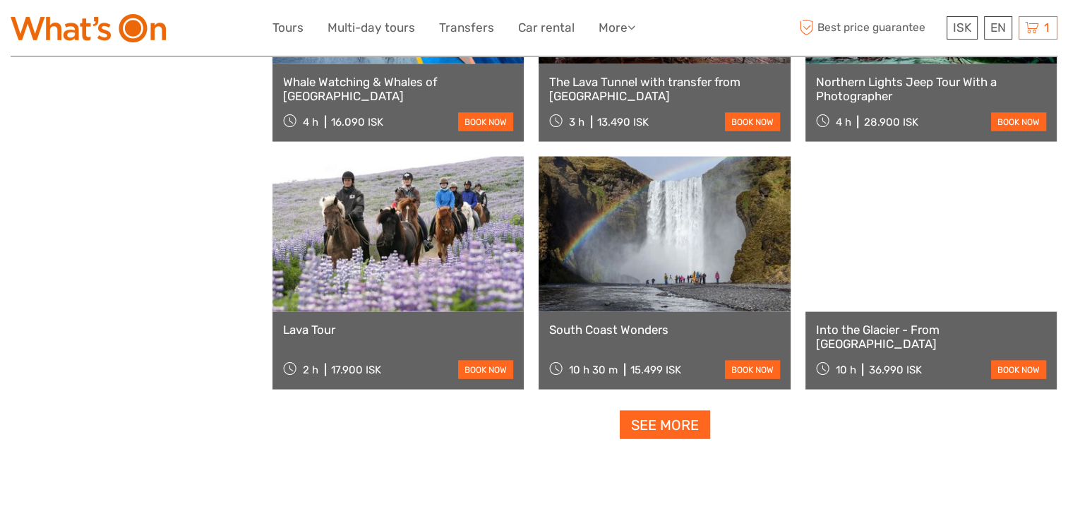
scroll to position [2767, 0]
